Goal: Transaction & Acquisition: Purchase product/service

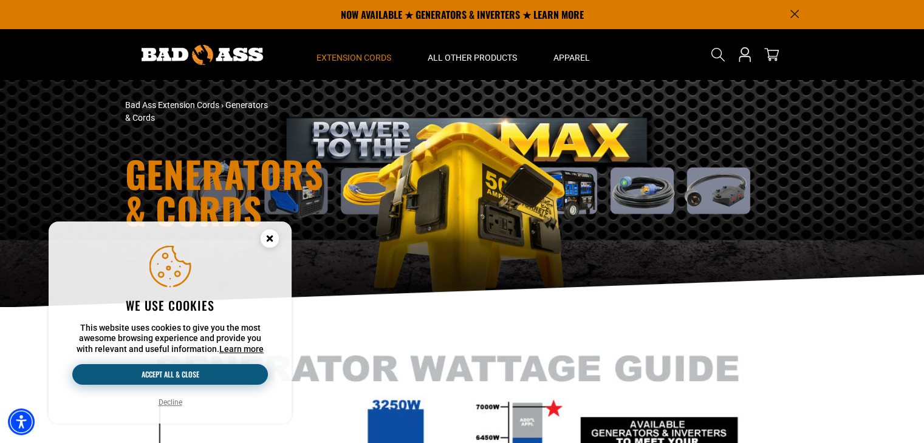
click at [135, 368] on button "Accept all & close" at bounding box center [170, 374] width 196 height 21
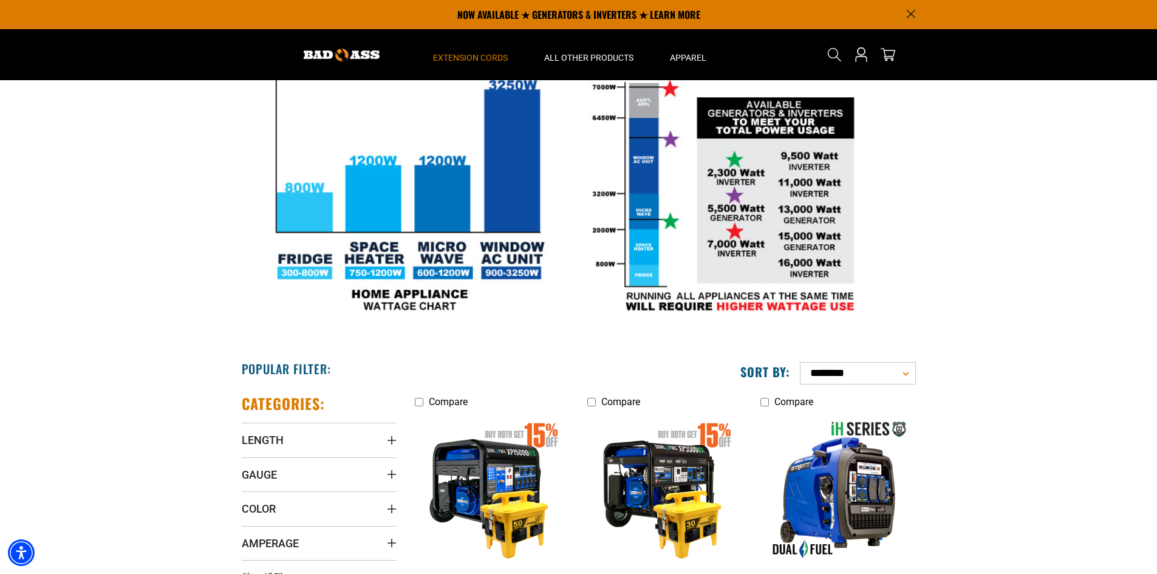
scroll to position [210, 0]
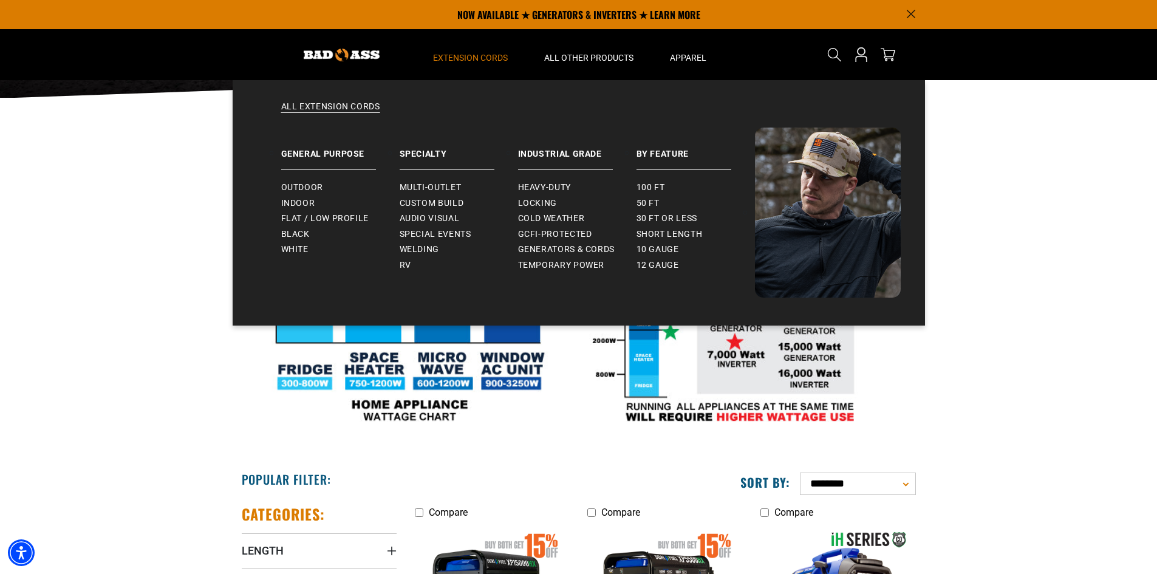
click at [480, 54] on span "Extension Cords" at bounding box center [470, 57] width 75 height 11
click at [661, 262] on span "12 gauge" at bounding box center [658, 265] width 43 height 11
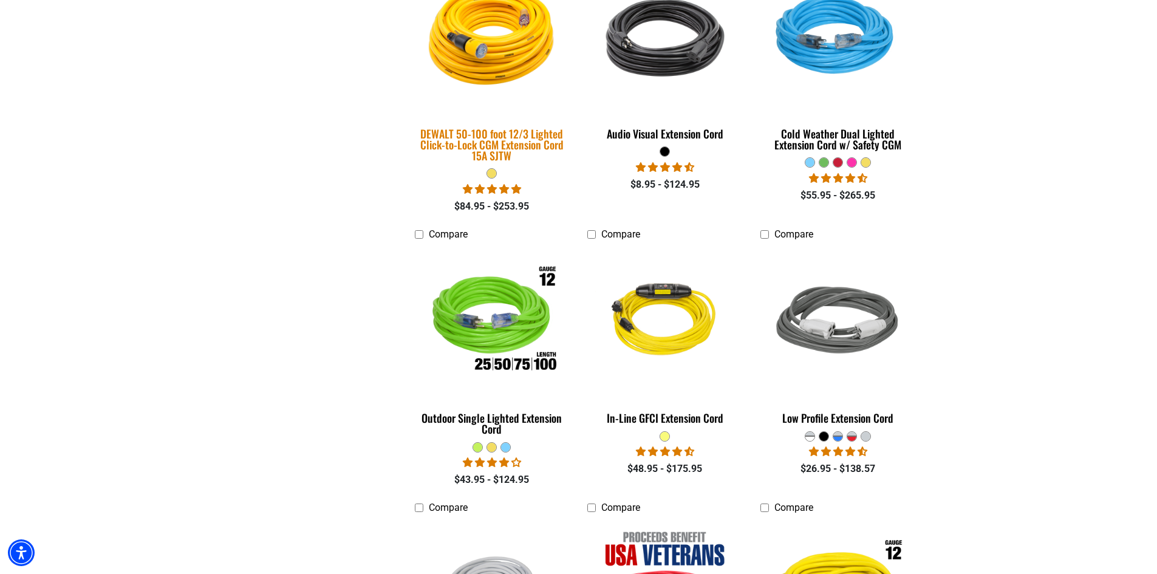
scroll to position [790, 0]
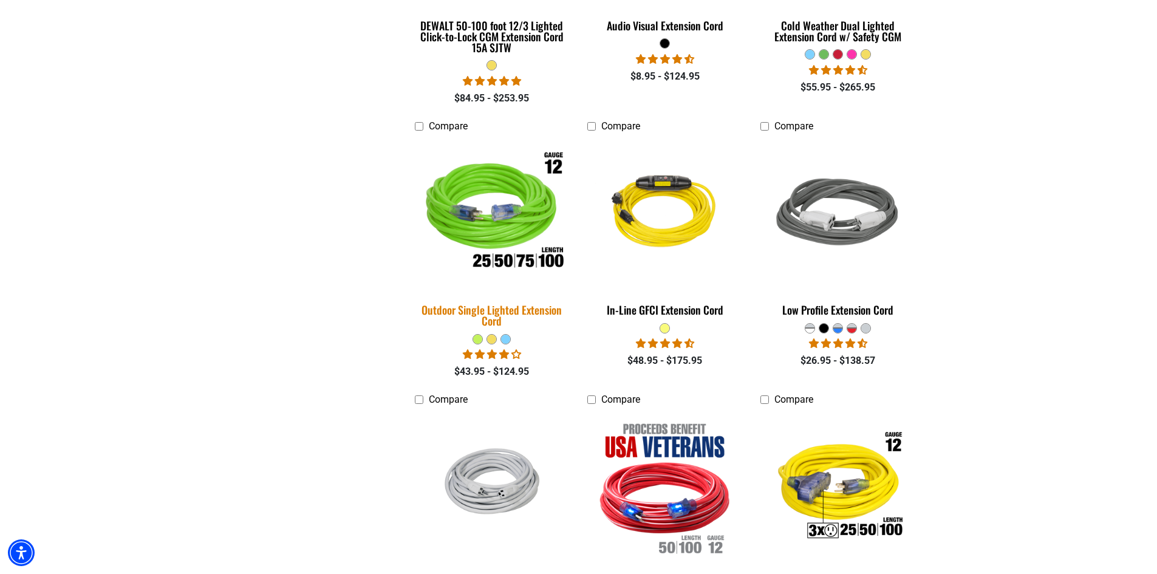
click at [491, 309] on div "Outdoor Single Lighted Extension Cord" at bounding box center [492, 315] width 155 height 22
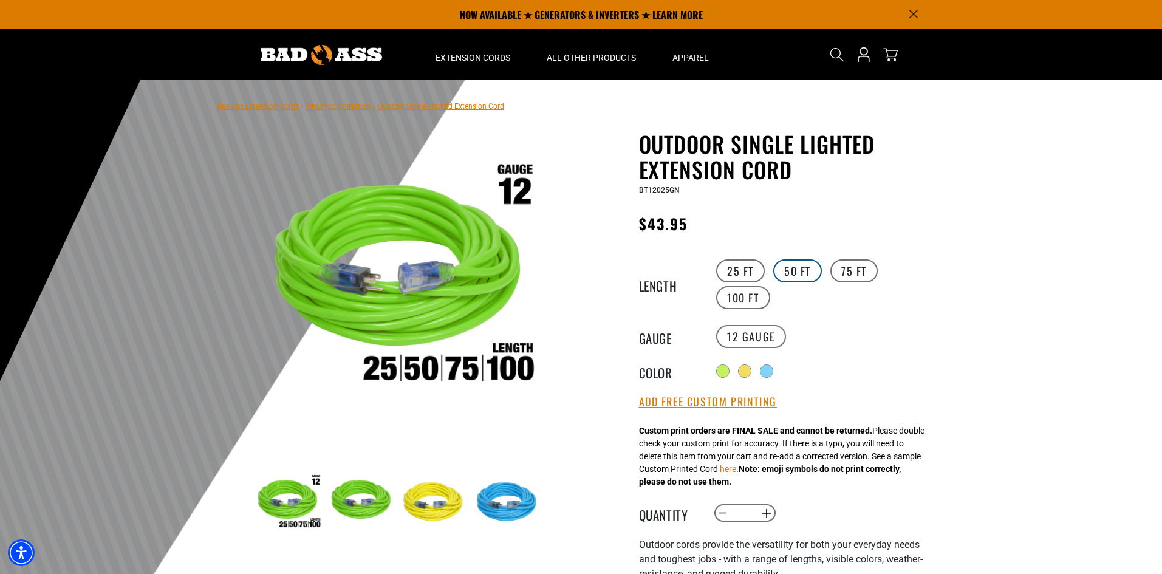
click at [779, 267] on label "50 FT" at bounding box center [797, 270] width 49 height 23
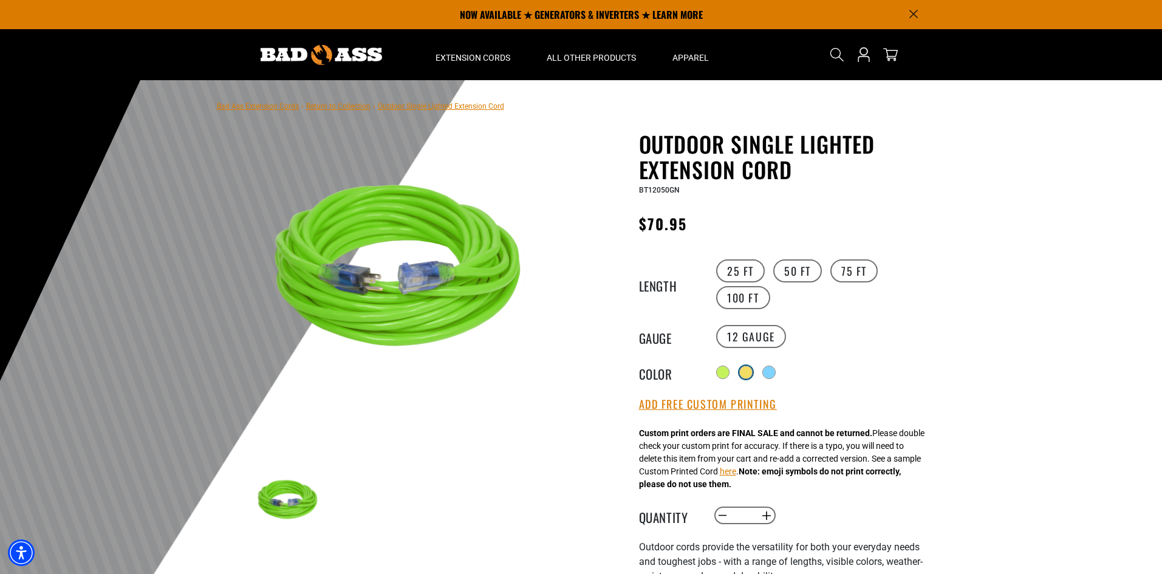
click at [752, 368] on div at bounding box center [746, 372] width 12 height 12
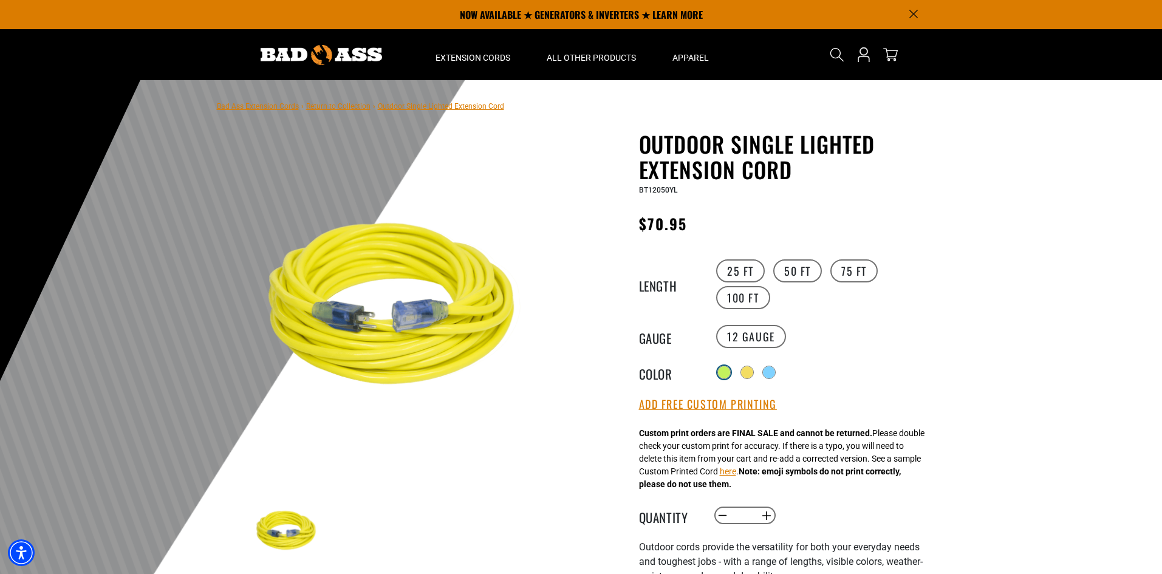
click at [725, 373] on div at bounding box center [724, 372] width 12 height 12
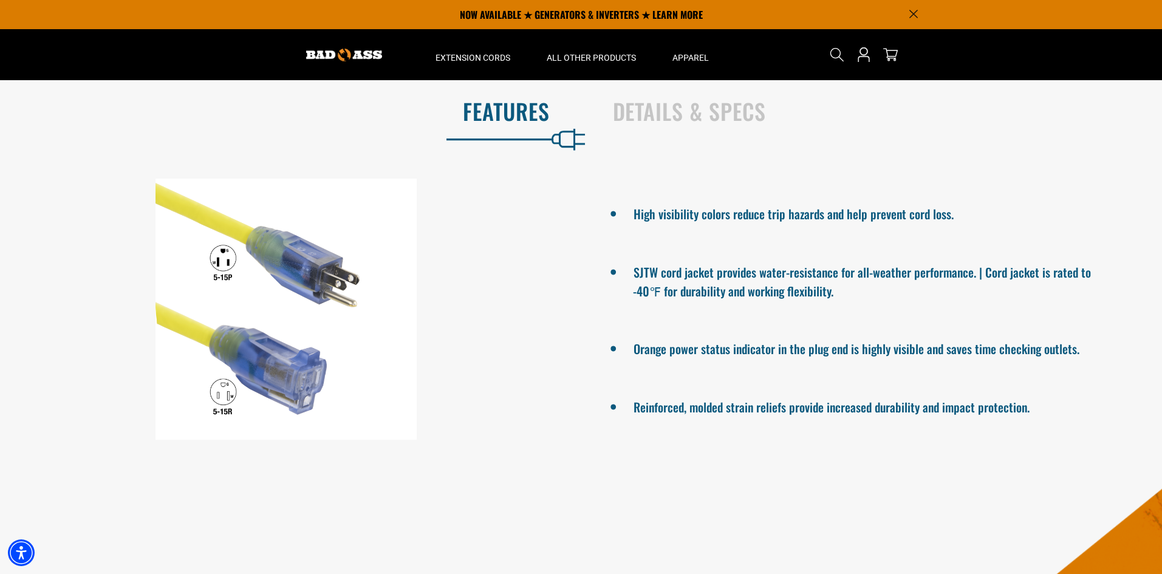
scroll to position [425, 0]
